Goal: Information Seeking & Learning: Check status

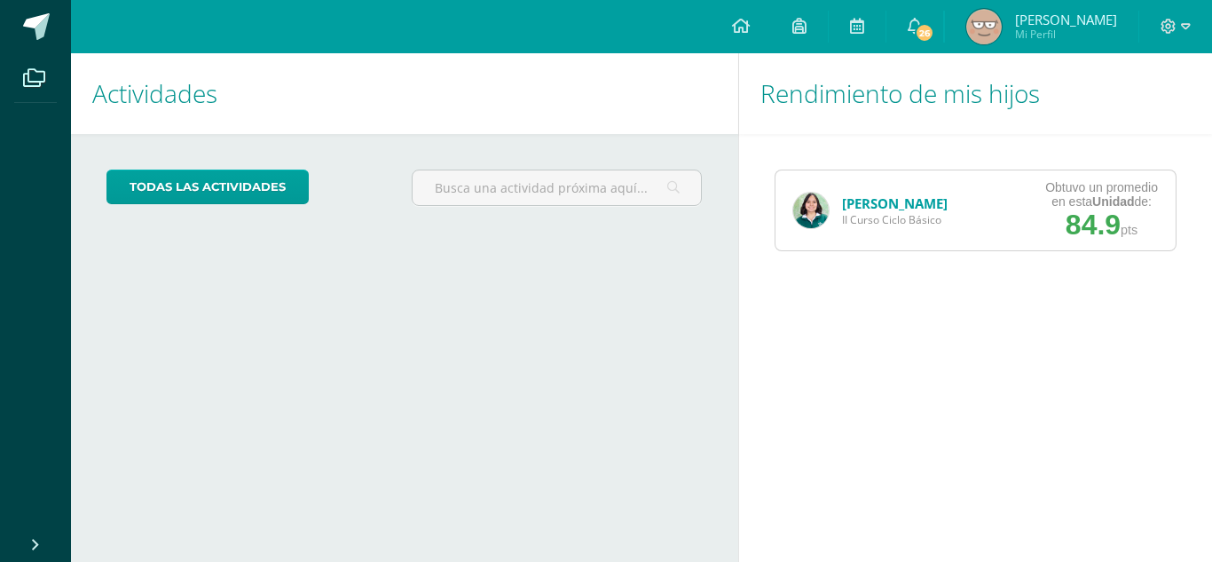
click at [1033, 214] on div "Obtuvo un promedio en esta Unidad de: 84.9 pts" at bounding box center [1102, 210] width 148 height 80
click at [918, 206] on link "[PERSON_NAME]" at bounding box center [895, 203] width 106 height 18
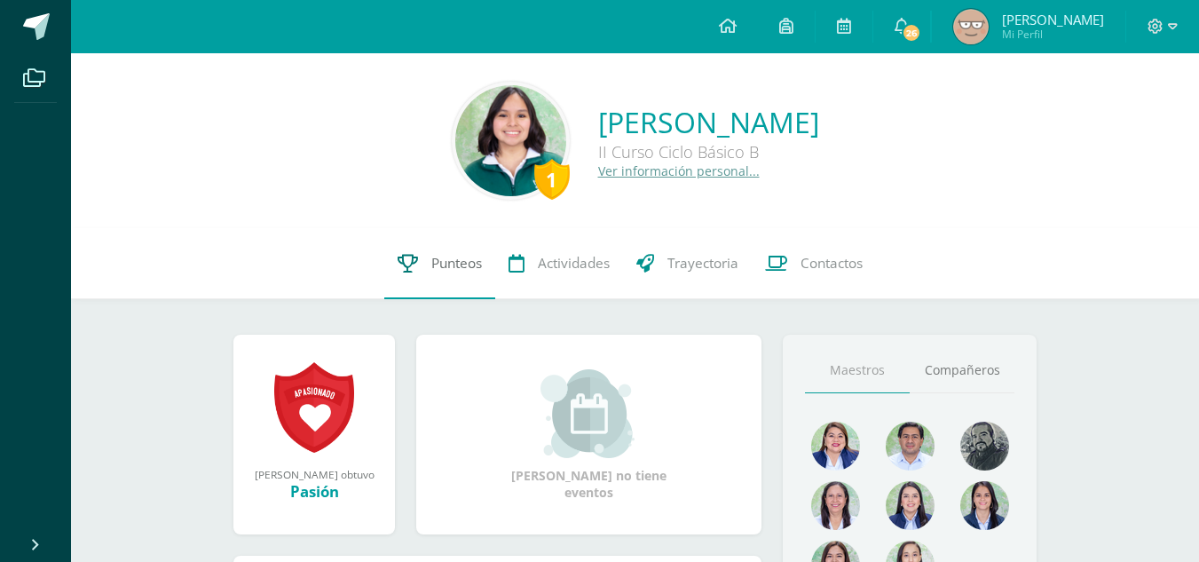
click at [422, 258] on link "Punteos" at bounding box center [439, 263] width 111 height 71
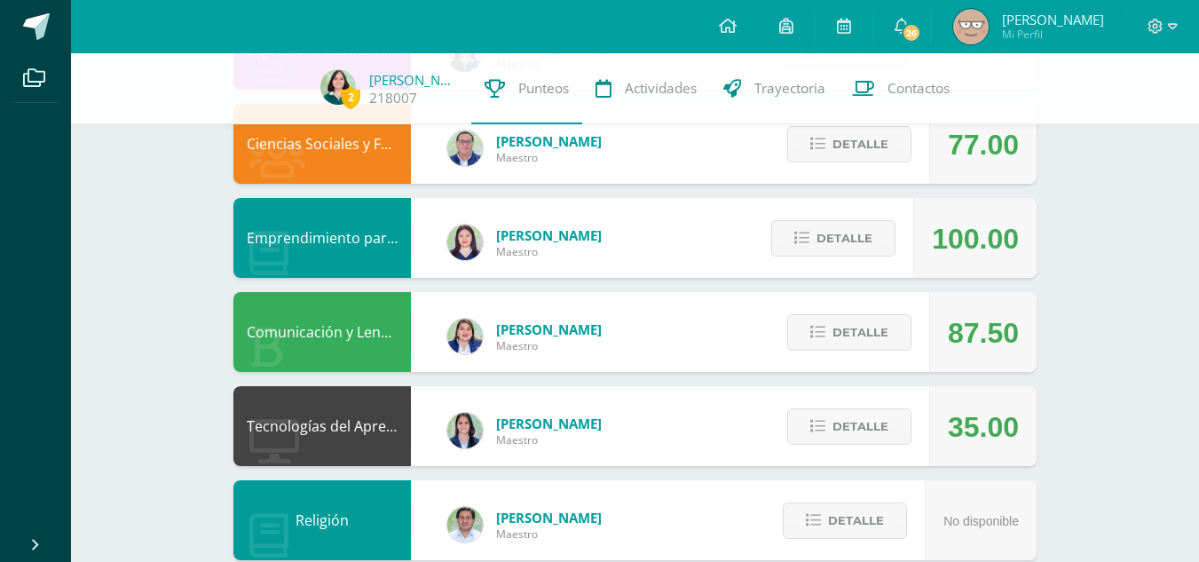
scroll to position [361, 0]
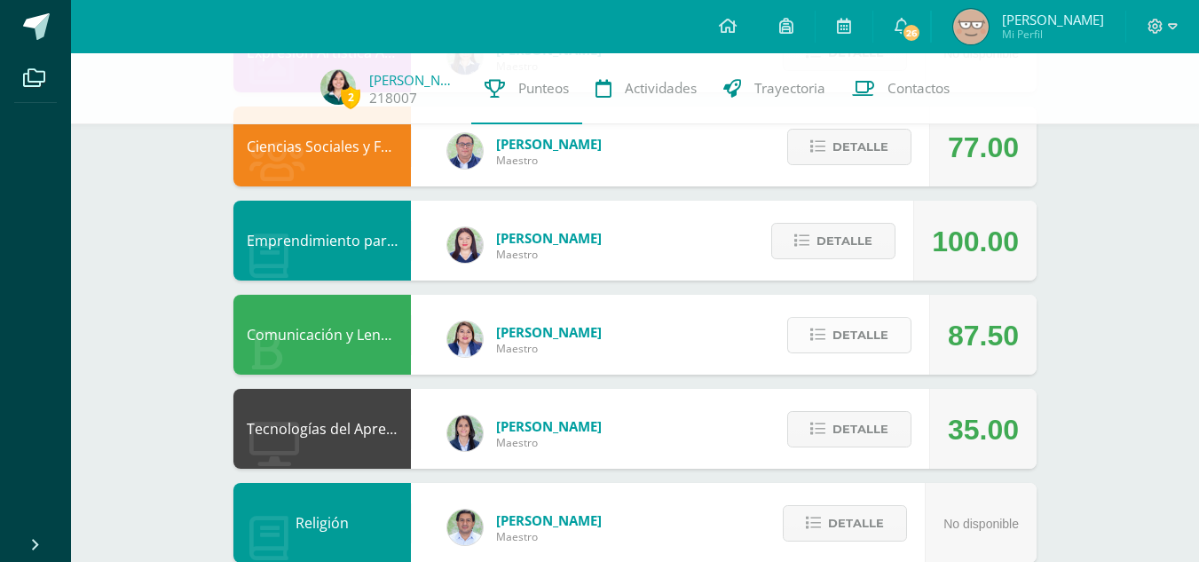
click at [827, 331] on button "Detalle" at bounding box center [849, 335] width 124 height 36
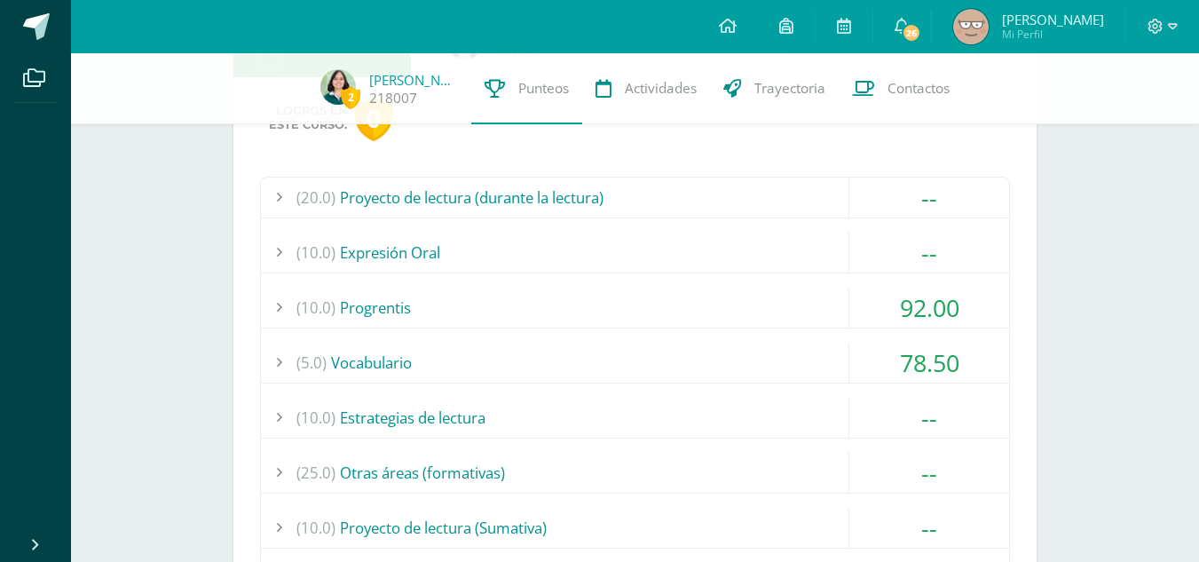
scroll to position [673, 0]
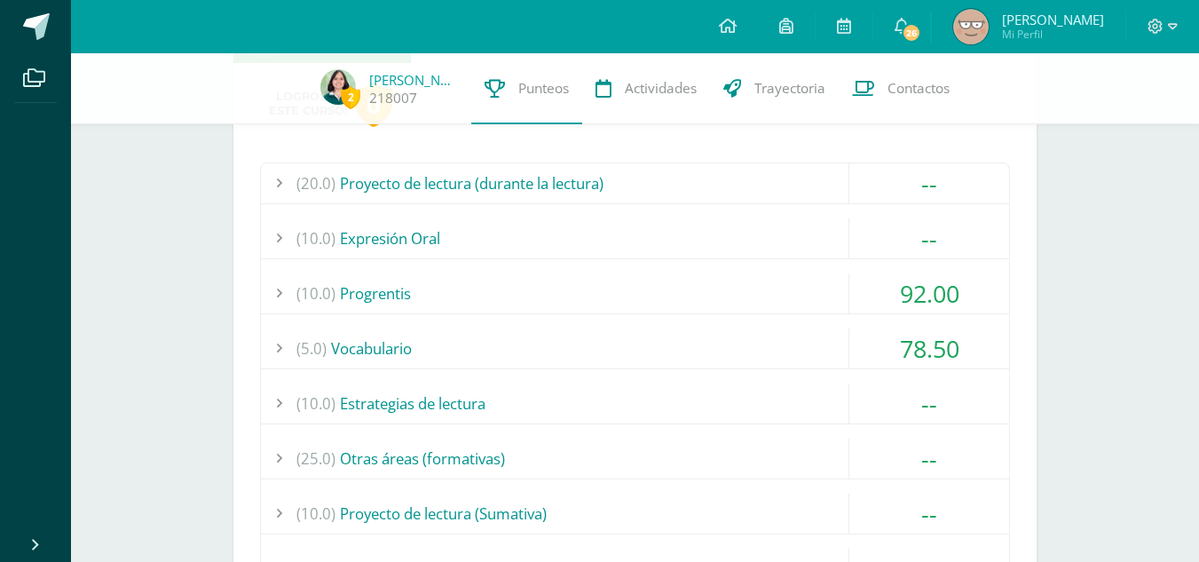
click at [330, 191] on span "(20.0)" at bounding box center [315, 183] width 39 height 40
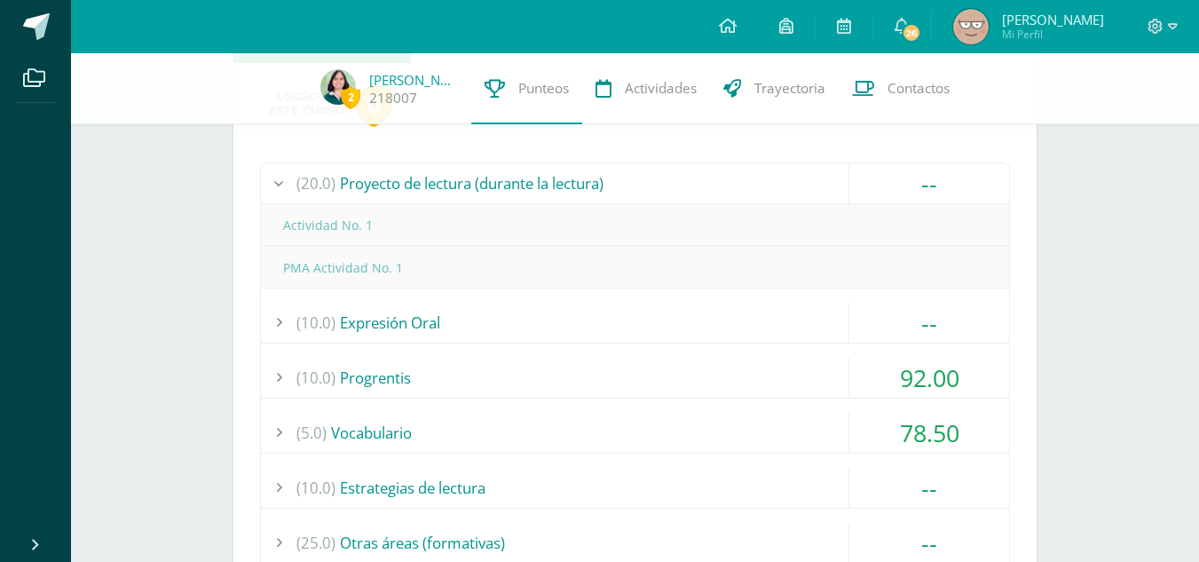
click at [330, 191] on span "(20.0)" at bounding box center [315, 183] width 39 height 40
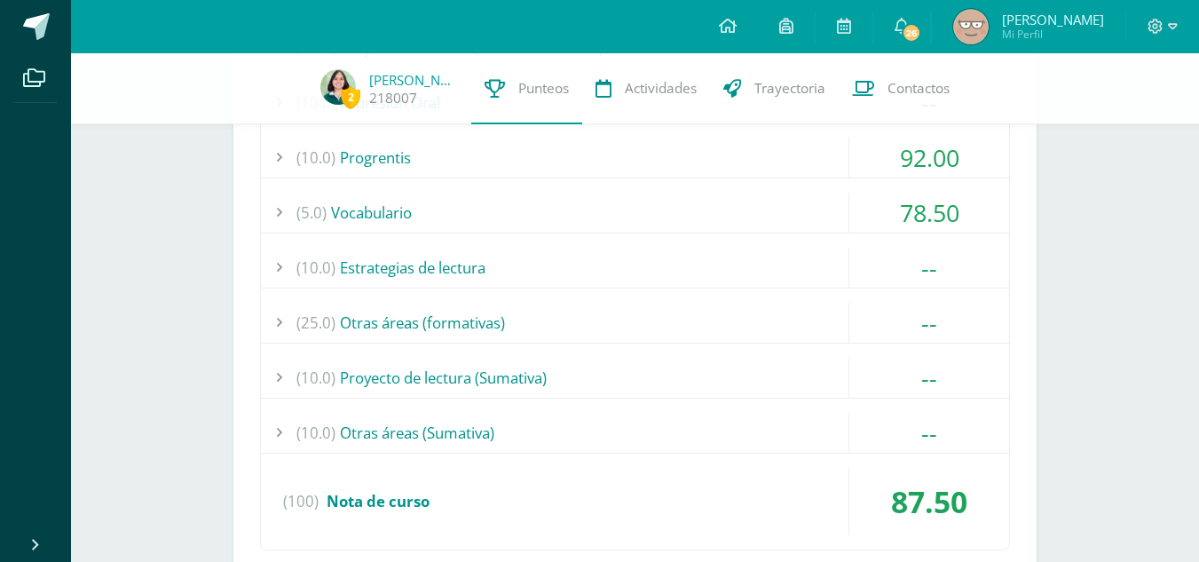
scroll to position [809, 0]
click at [372, 273] on div "(10.0) Estrategias de lectura" at bounding box center [635, 267] width 748 height 40
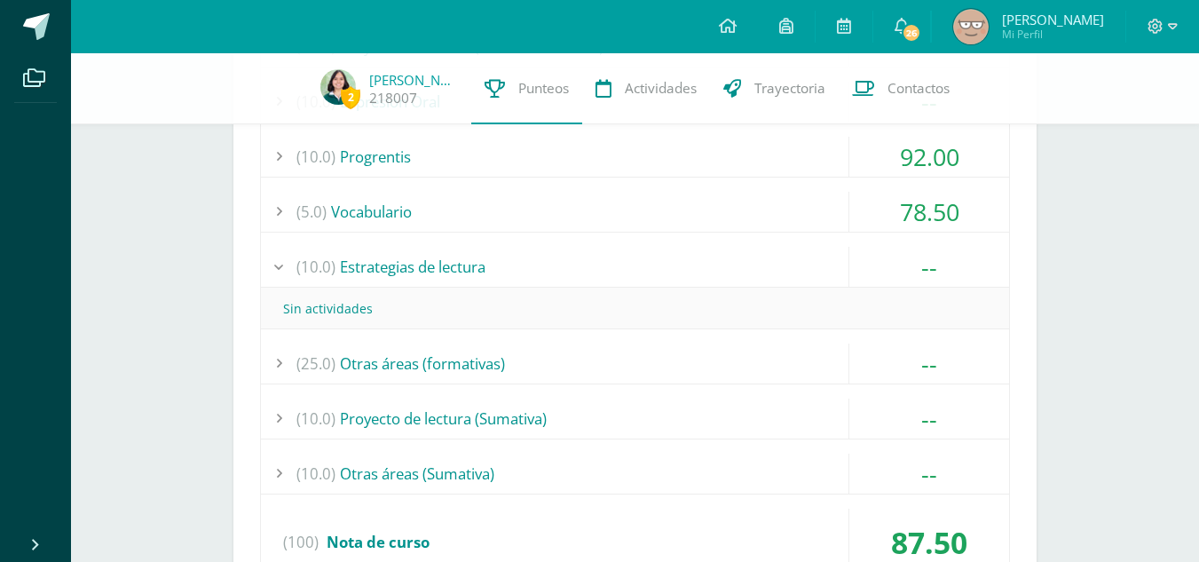
click at [372, 273] on div "(10.0) Estrategias de lectura" at bounding box center [635, 267] width 748 height 40
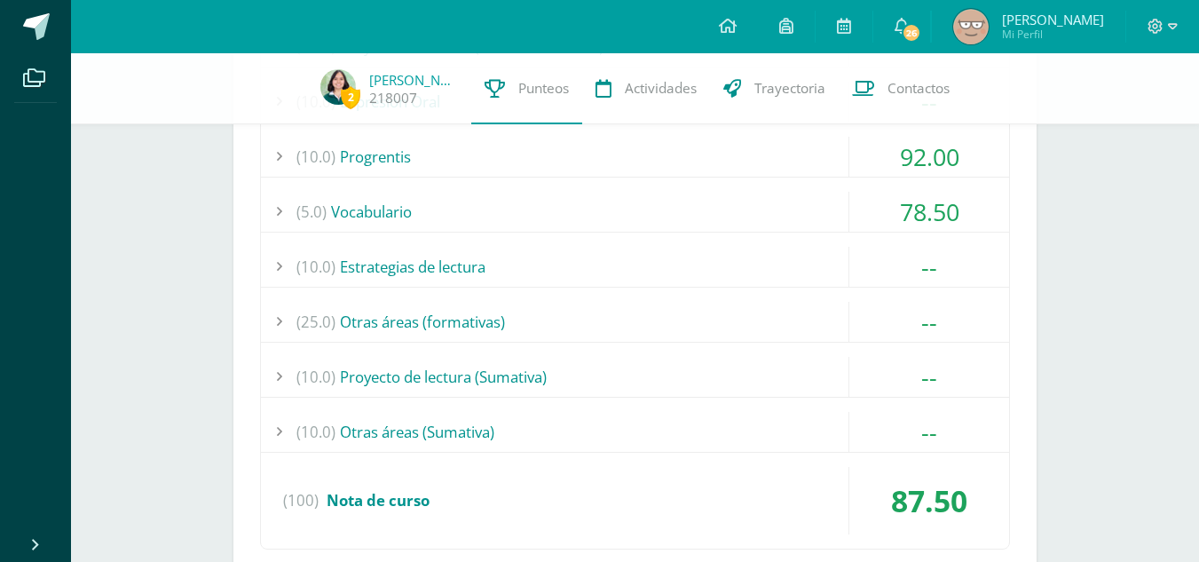
click at [386, 311] on div "(25.0) Otras áreas (formativas)" at bounding box center [635, 322] width 748 height 40
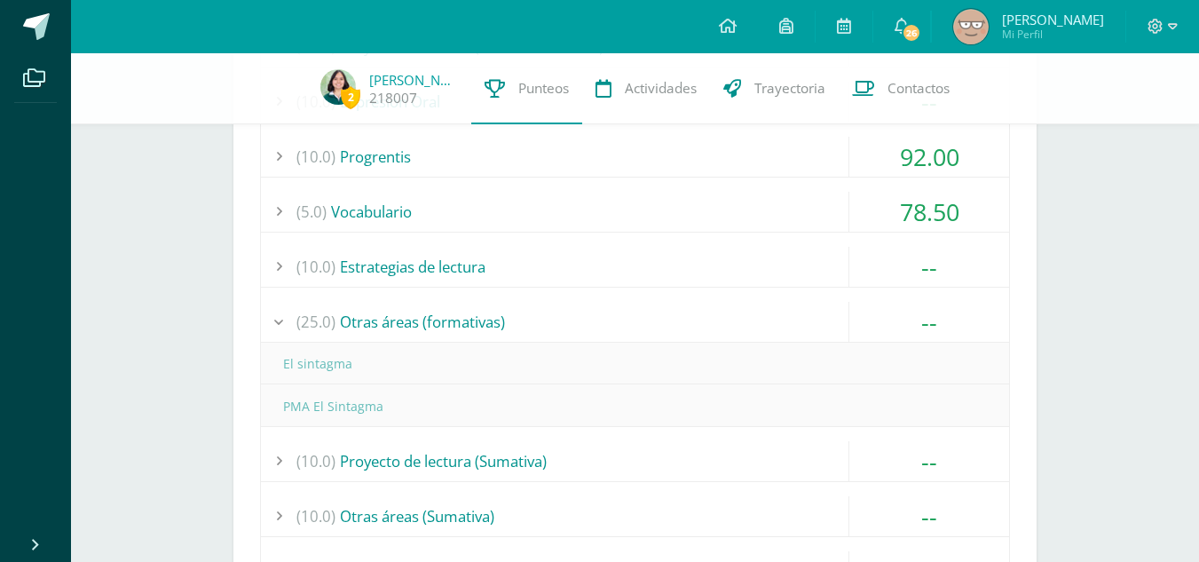
click at [386, 311] on div "(25.0) Otras áreas (formativas)" at bounding box center [635, 322] width 748 height 40
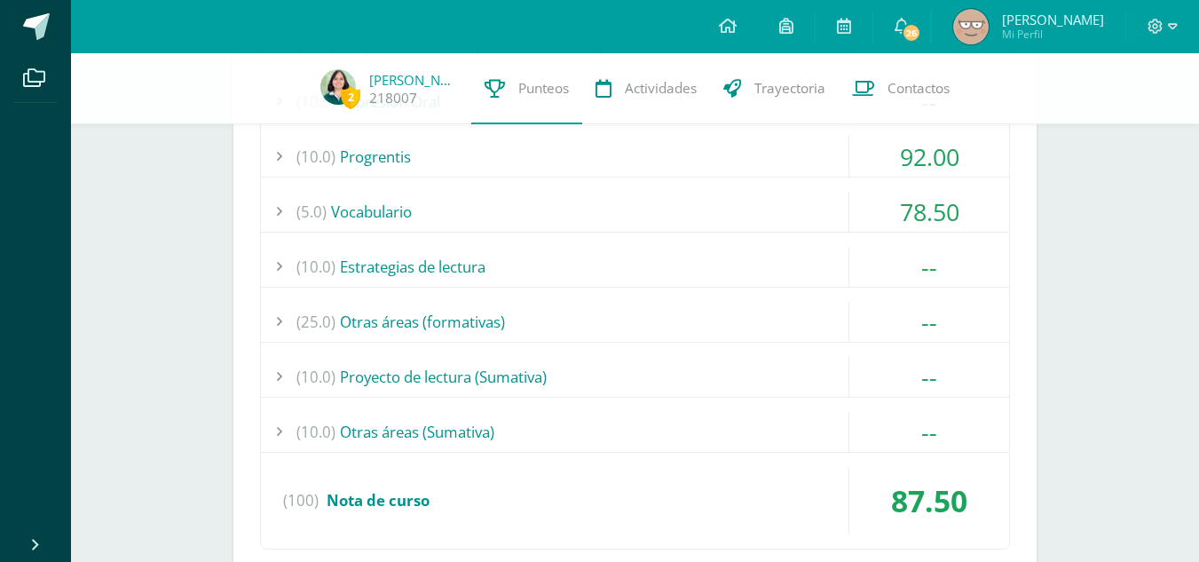
click at [386, 311] on div "(25.0) Otras áreas (formativas)" at bounding box center [635, 322] width 748 height 40
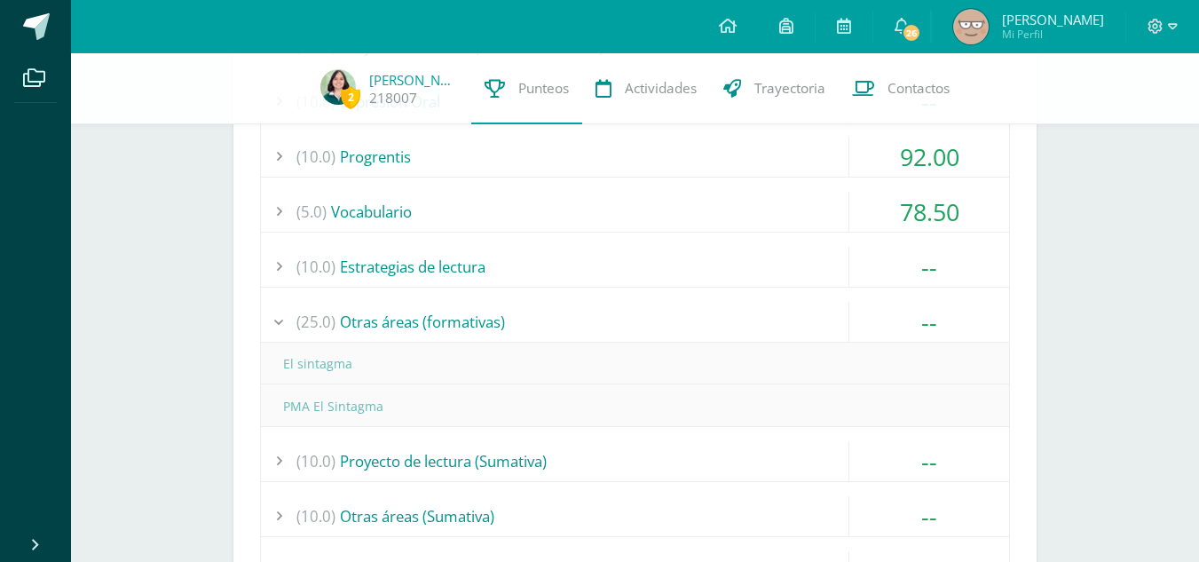
click at [386, 320] on div "(25.0) Otras áreas (formativas)" at bounding box center [635, 322] width 748 height 40
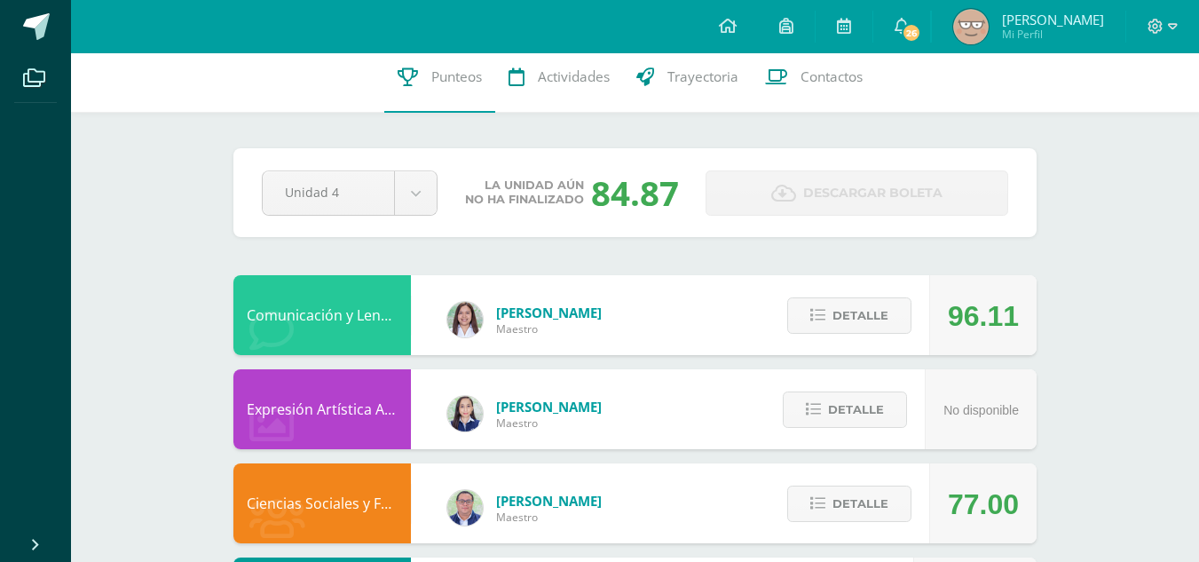
scroll to position [0, 0]
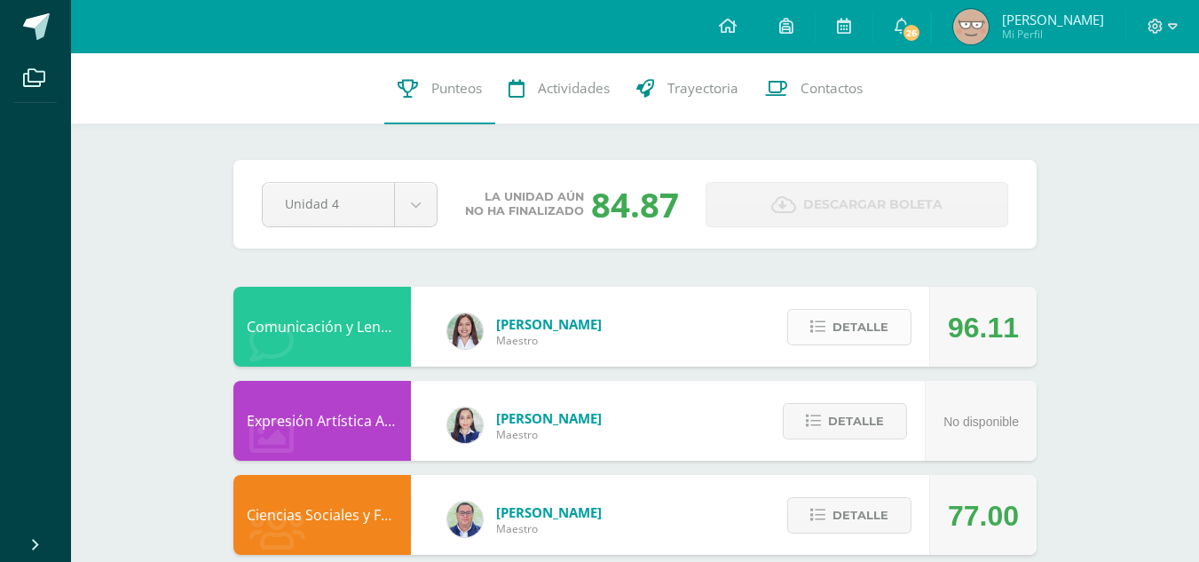
click at [847, 323] on span "Detalle" at bounding box center [860, 327] width 56 height 33
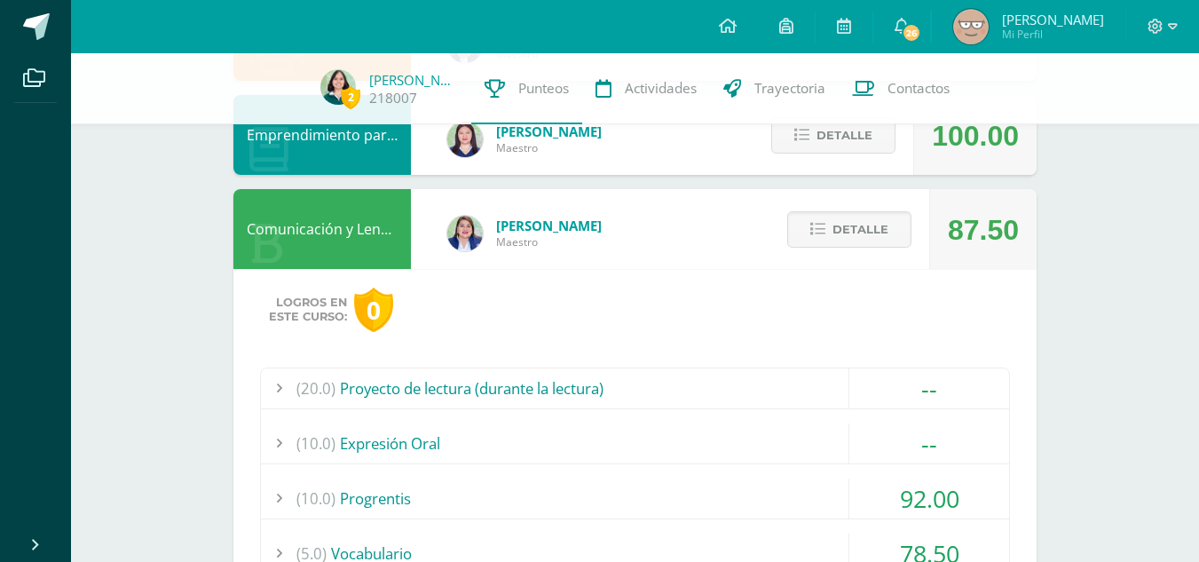
scroll to position [1193, 0]
click at [825, 236] on icon at bounding box center [817, 230] width 15 height 15
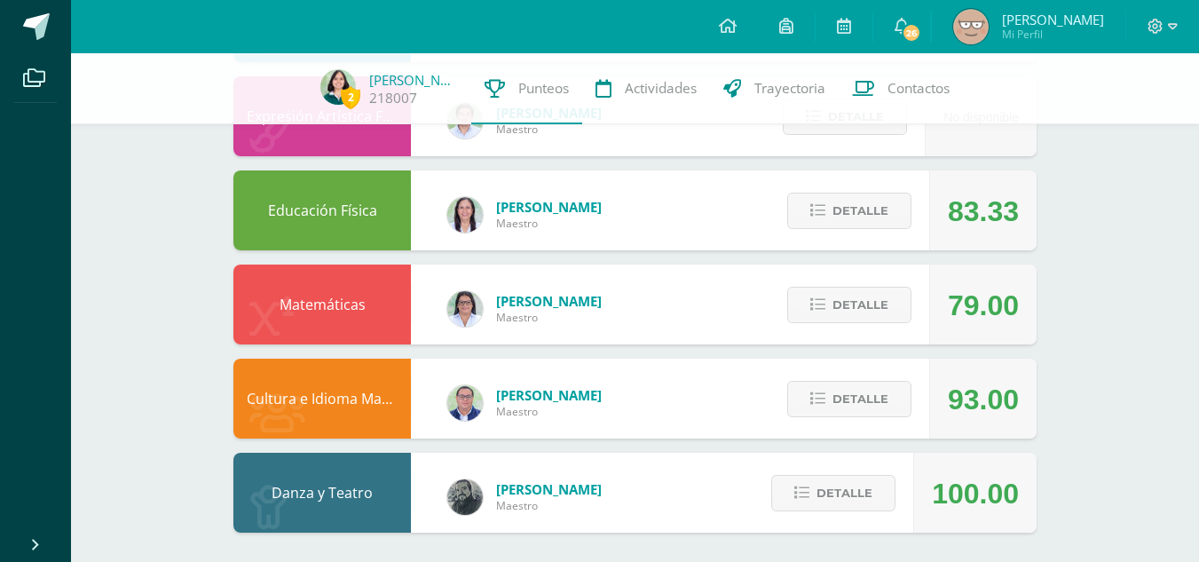
scroll to position [1877, 0]
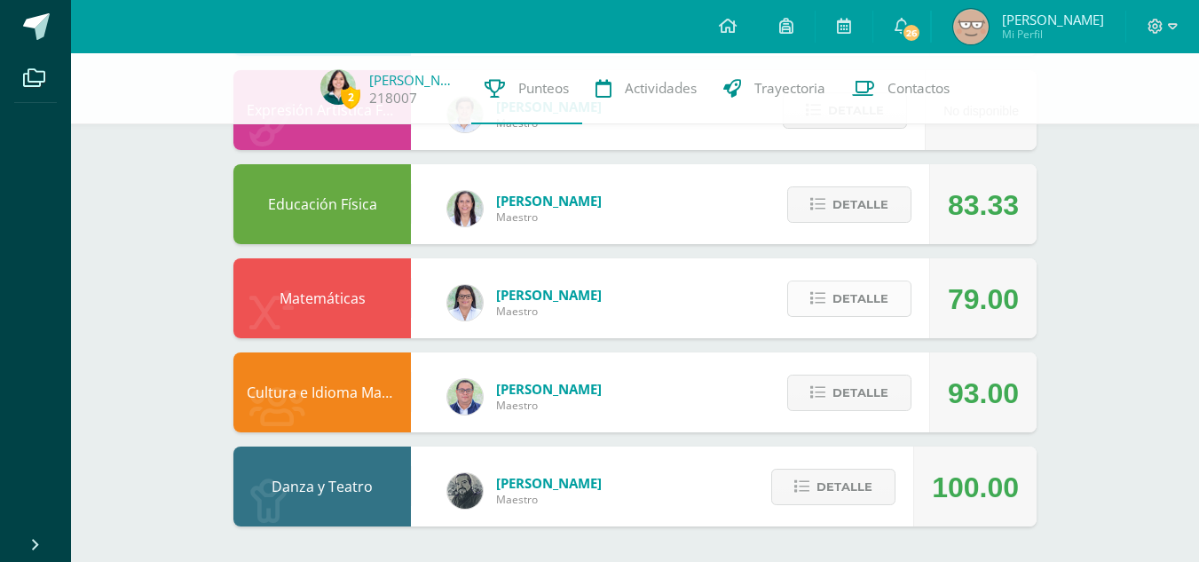
drag, startPoint x: 840, startPoint y: 296, endPoint x: 818, endPoint y: 297, distance: 21.4
click at [818, 297] on icon at bounding box center [817, 298] width 15 height 15
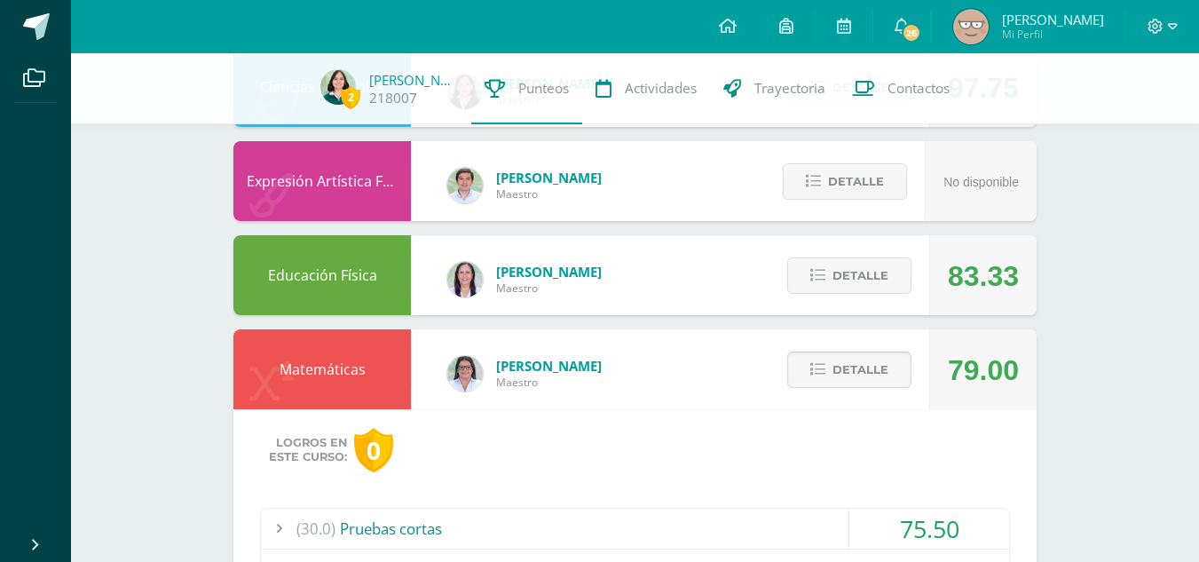
scroll to position [1838, 0]
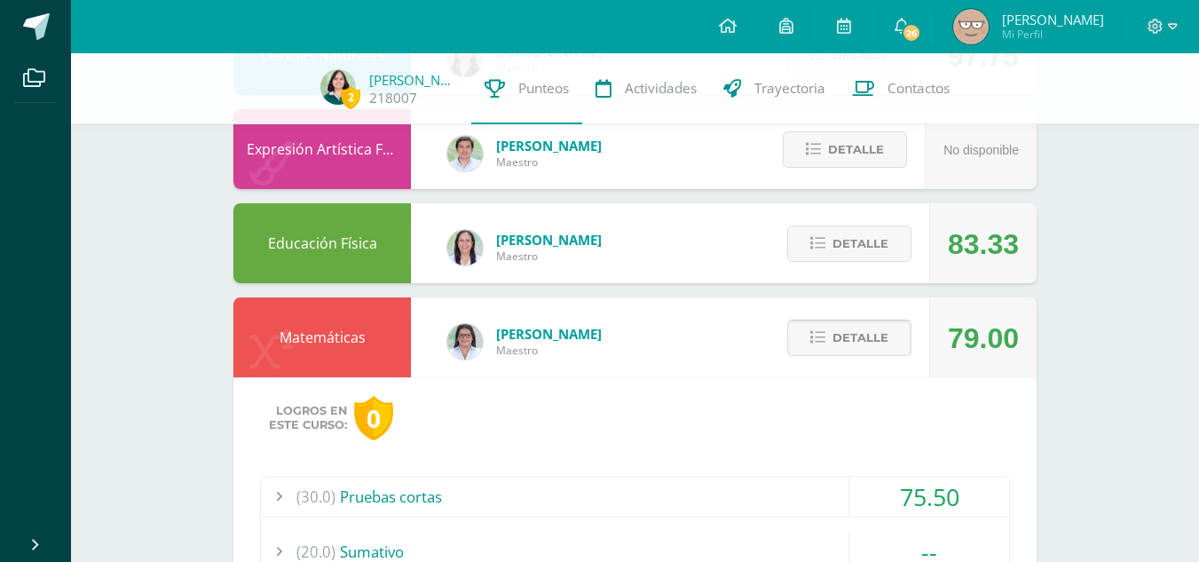
click at [838, 335] on span "Detalle" at bounding box center [860, 337] width 56 height 33
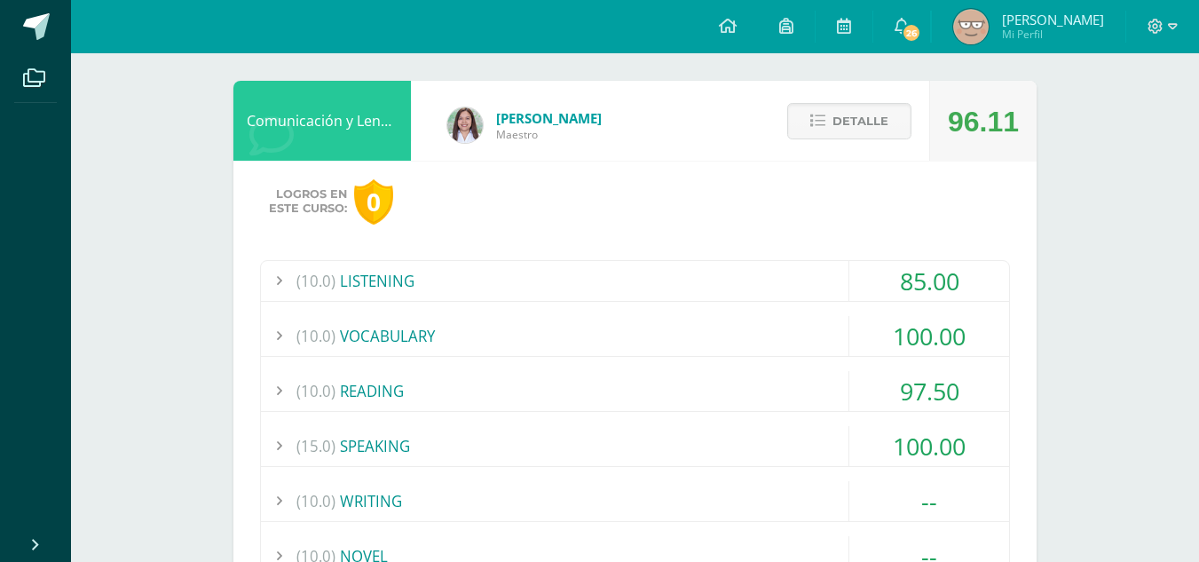
scroll to position [0, 0]
